Goal: Information Seeking & Learning: Learn about a topic

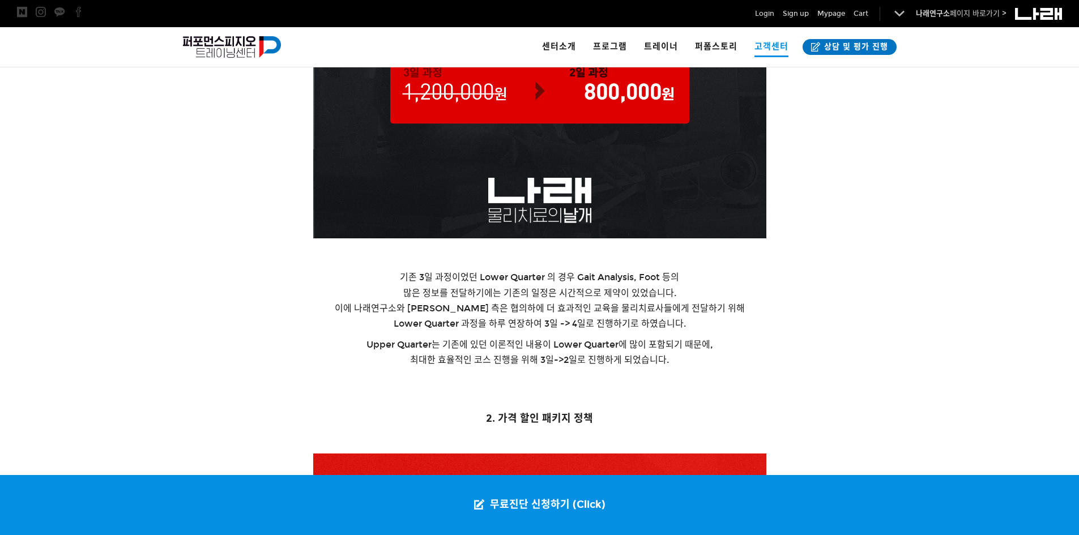
scroll to position [1360, 0]
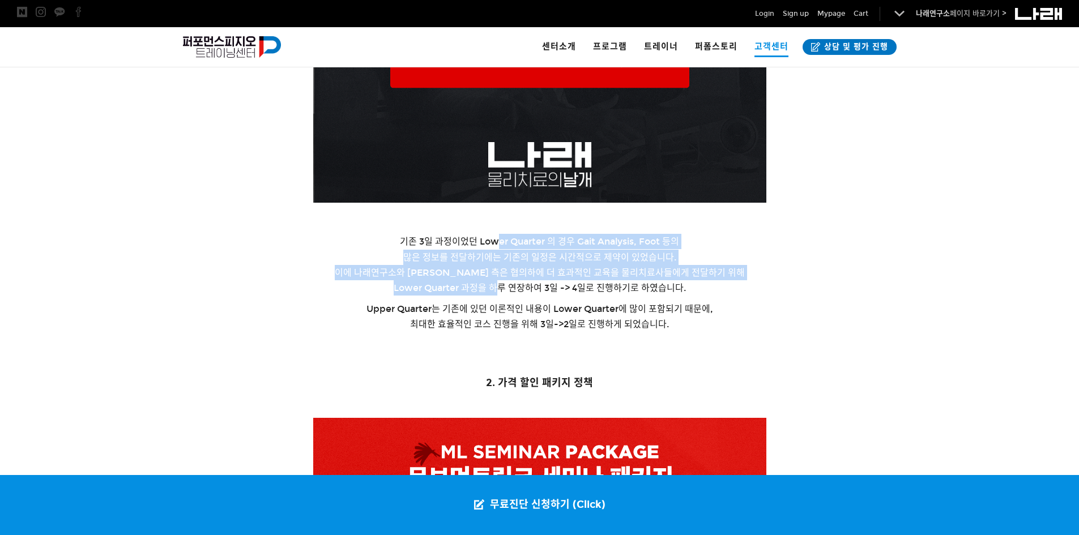
drag, startPoint x: 494, startPoint y: 242, endPoint x: 496, endPoint y: 283, distance: 40.9
click at [496, 283] on p "기존 3일 과정이었던 Lower Quarter 의 경우 Gait Analysis, Foot 등의 많은 정보를 전달하기에는 기존의 일정은 시간적…" at bounding box center [540, 265] width 708 height 62
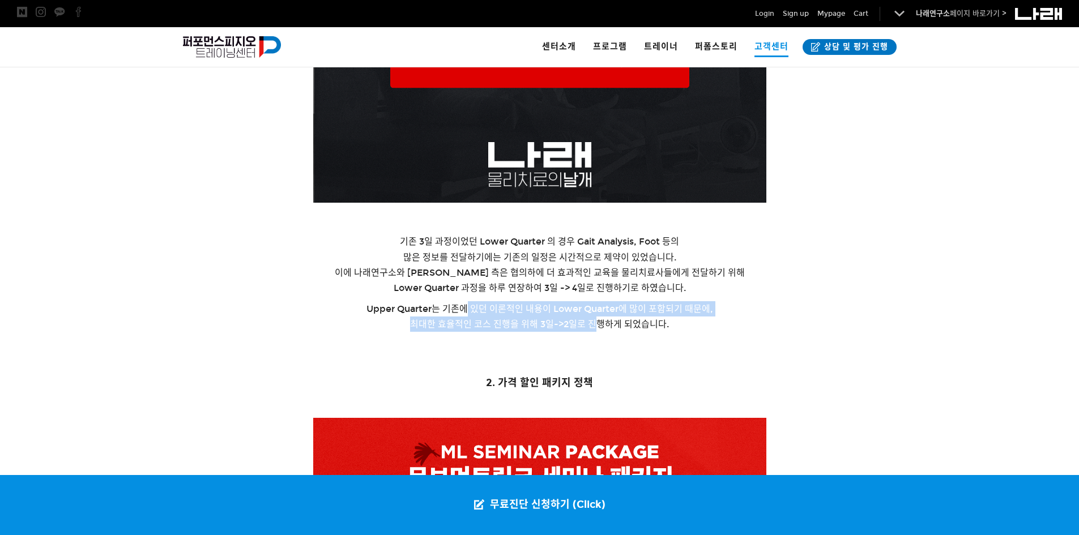
drag, startPoint x: 467, startPoint y: 305, endPoint x: 593, endPoint y: 327, distance: 127.8
click at [593, 327] on p "Upper Quarter는 기존에 있던 이론적인 내용이 Lower Quarter에 많이 포함되기 때문에, 최대한 효율적인 코스 진행을 위해 3…" at bounding box center [540, 316] width 708 height 31
click at [593, 327] on span "최대한 효율적인 코스 진행을 위해 3일->2일로 진행하게 되었습니다." at bounding box center [539, 324] width 259 height 11
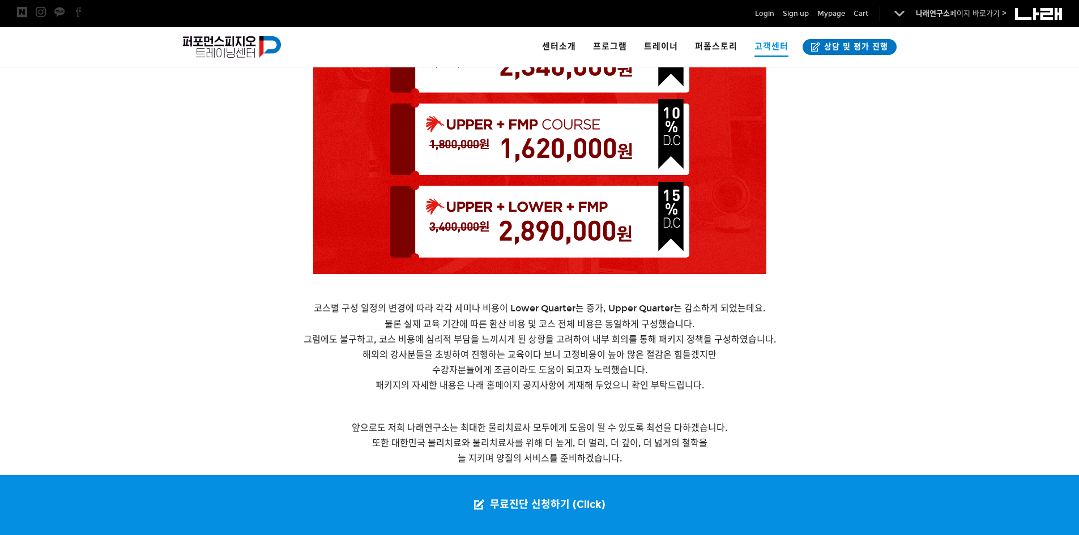
scroll to position [1983, 0]
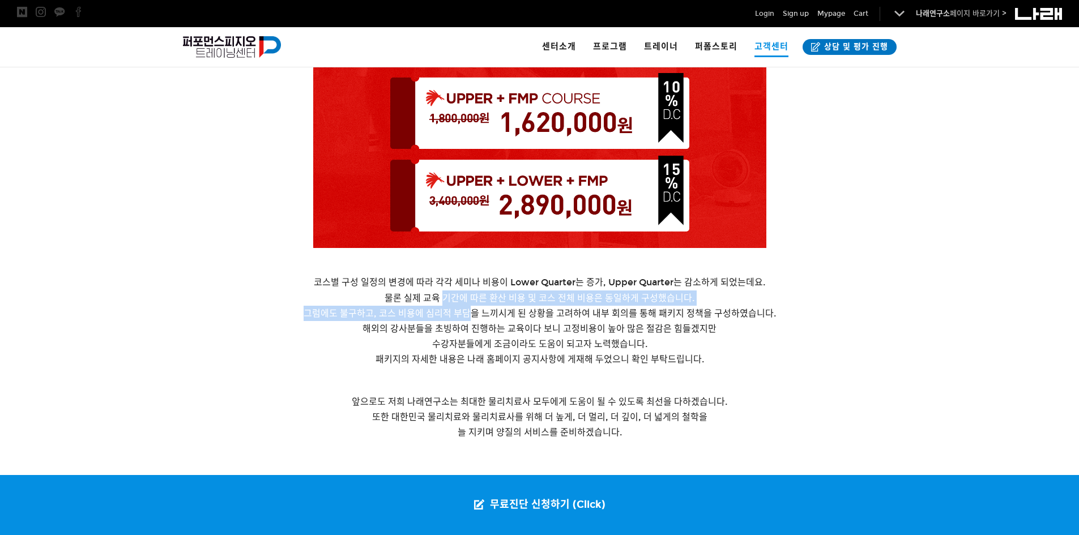
drag, startPoint x: 446, startPoint y: 296, endPoint x: 474, endPoint y: 318, distance: 35.6
click at [474, 318] on p "코스별 구성 일정의 변경에 따라 각각 세미나 비용이 Lower Quarter는 증가, Upper Quarter는 감소하게 되었는데요. 물론 실…" at bounding box center [540, 321] width 708 height 92
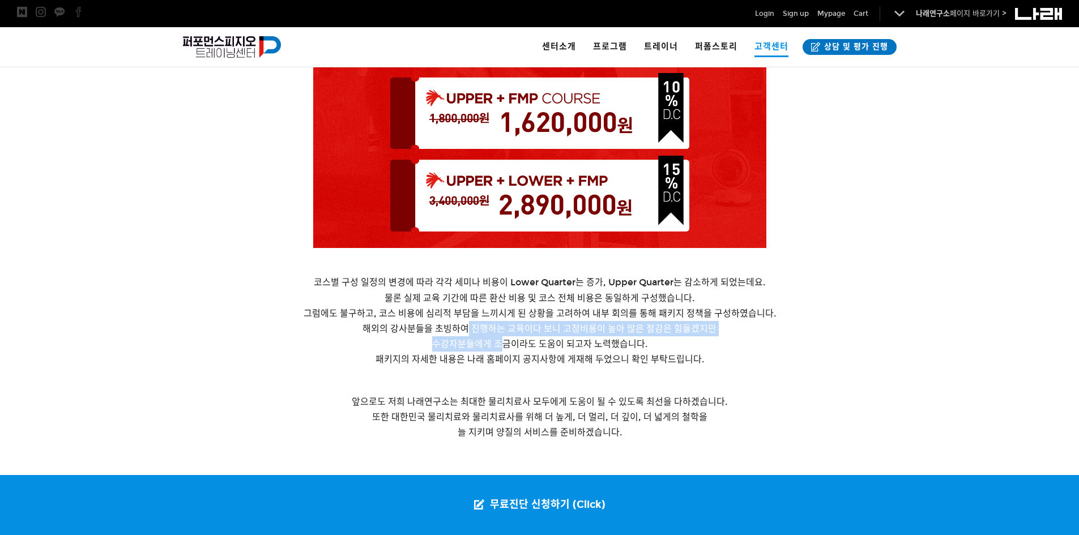
drag, startPoint x: 466, startPoint y: 333, endPoint x: 503, endPoint y: 340, distance: 37.4
click at [503, 340] on p "코스별 구성 일정의 변경에 따라 각각 세미나 비용이 Lower Quarter는 증가, Upper Quarter는 감소하게 되었는데요. 물론 실…" at bounding box center [540, 321] width 708 height 92
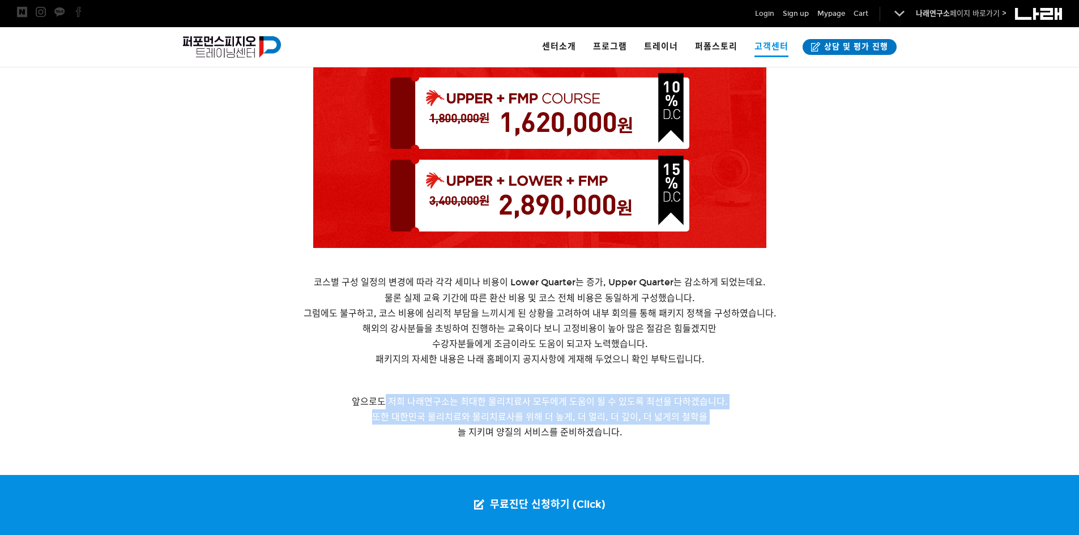
drag, startPoint x: 387, startPoint y: 406, endPoint x: 446, endPoint y: 431, distance: 64.0
click at [446, 431] on p "앞으로도 저희 나래연구소는 최대한 물리치료사 모두에게 도움이 될 수 있도록 최선을 다하겠습니다. 또한 대한민국 물리치료와 물리치료사를 위해 더…" at bounding box center [540, 417] width 708 height 46
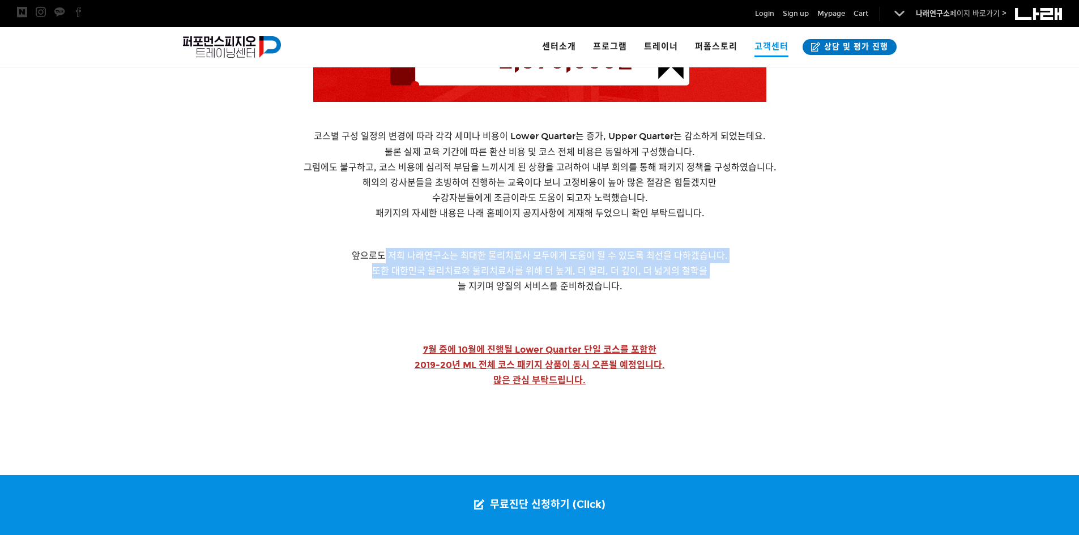
scroll to position [2323, 0]
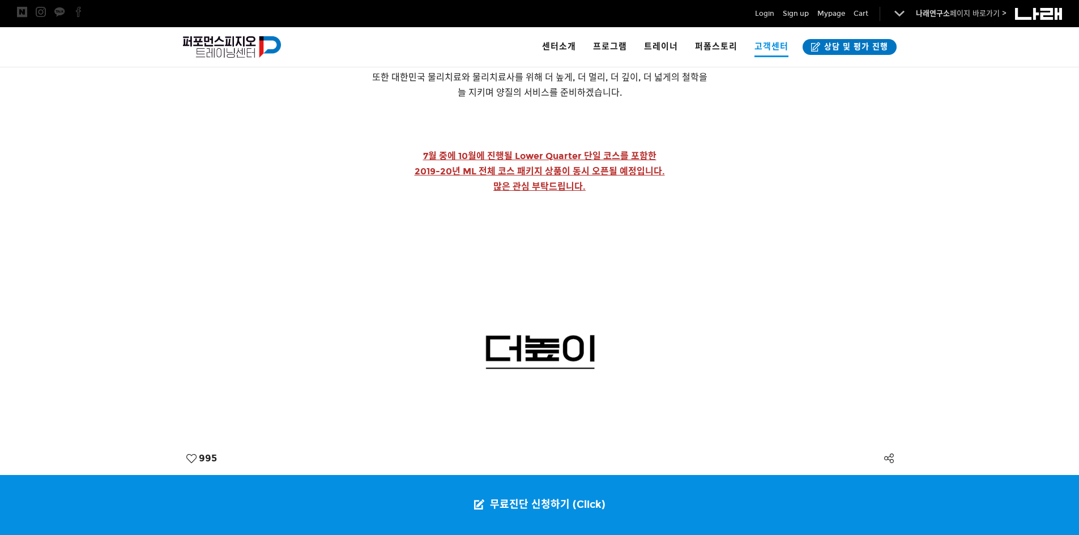
click at [264, 308] on p at bounding box center [540, 323] width 708 height 210
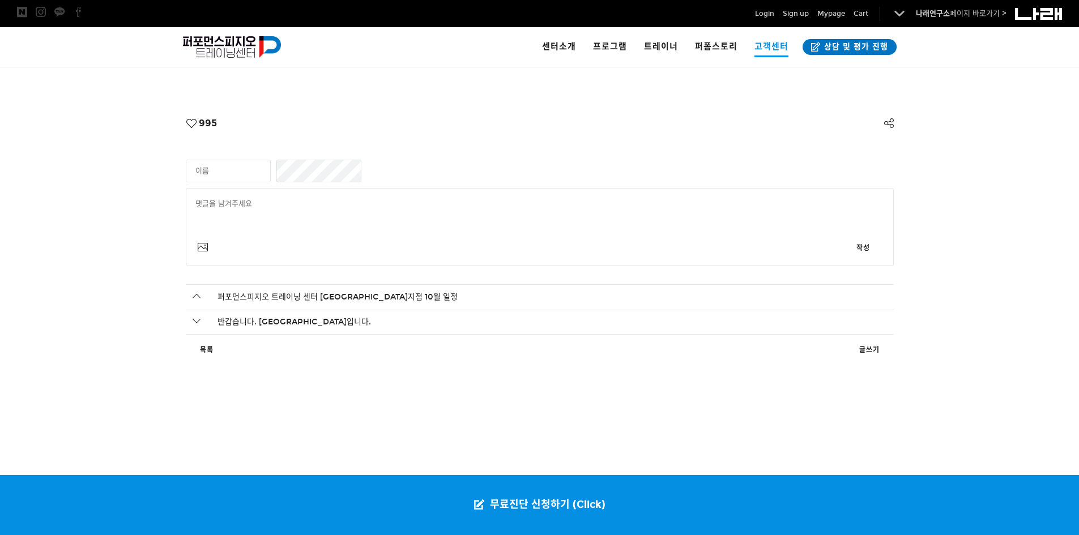
scroll to position [2663, 0]
